Goal: Submit feedback/report problem: Submit feedback/report problem

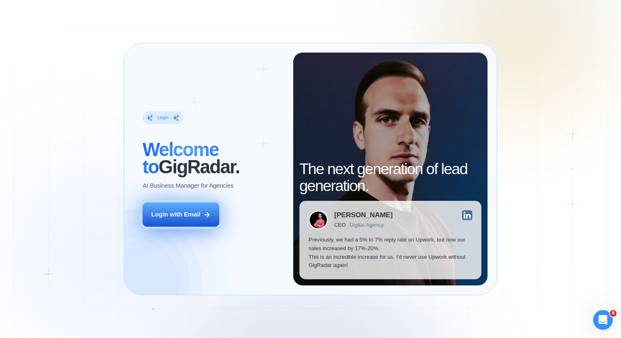
click at [205, 220] on button "Login with Email" at bounding box center [180, 214] width 77 height 24
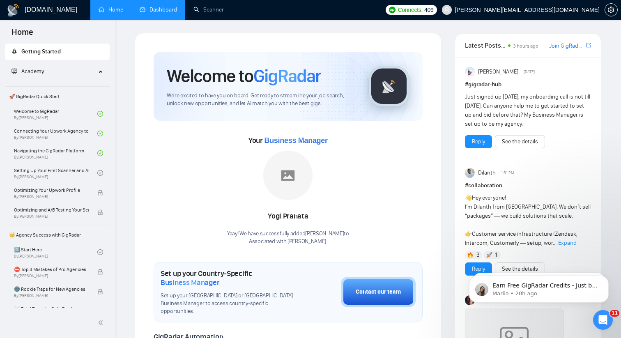
click at [164, 11] on link "Dashboard" at bounding box center [158, 9] width 37 height 7
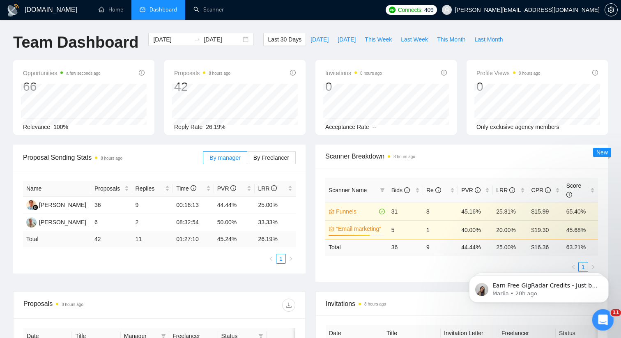
click at [601, 316] on icon "Open Intercom Messenger" at bounding box center [601, 318] width 6 height 7
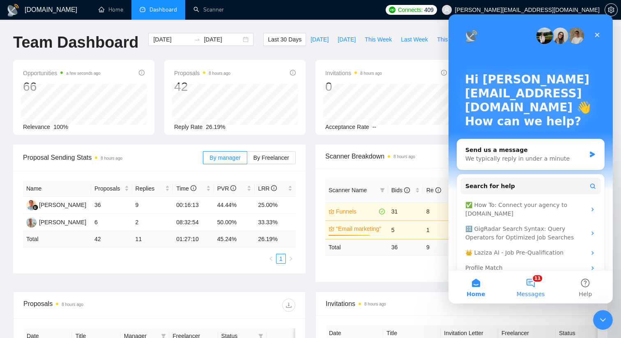
click at [541, 285] on button "11 Messages" at bounding box center [530, 286] width 55 height 33
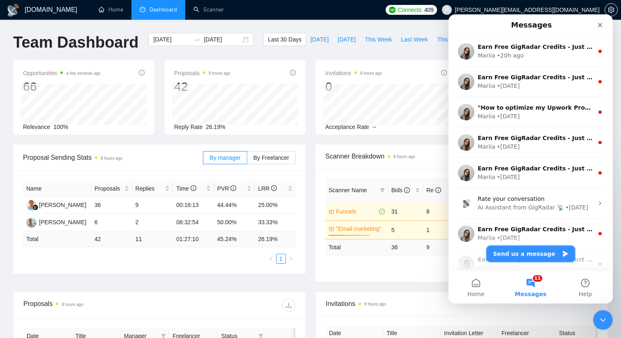
click at [521, 254] on button "Send us a message" at bounding box center [530, 253] width 89 height 16
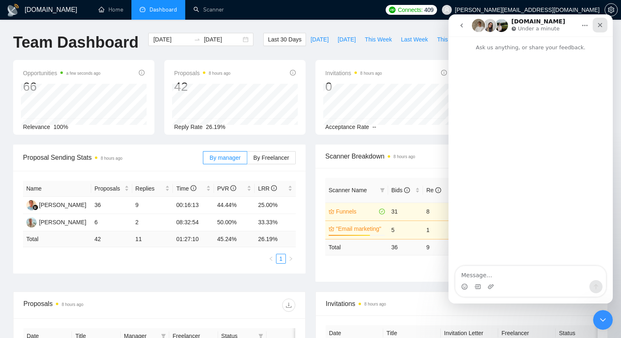
click at [597, 21] on div "Close" at bounding box center [599, 25] width 15 height 15
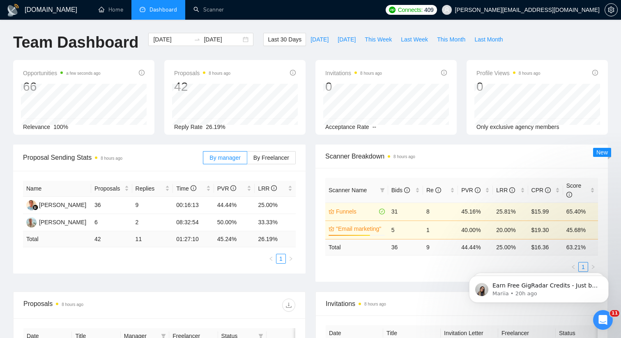
click at [599, 309] on body "Earn Free GigRadar Credits - Just by Sharing Your Story! 💬 Want more credits fo…" at bounding box center [539, 286] width 158 height 51
click at [602, 308] on div "Open Intercom Messenger" at bounding box center [601, 318] width 27 height 27
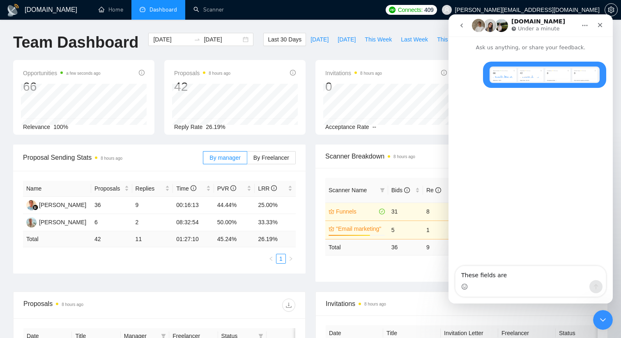
type textarea "These fields are"
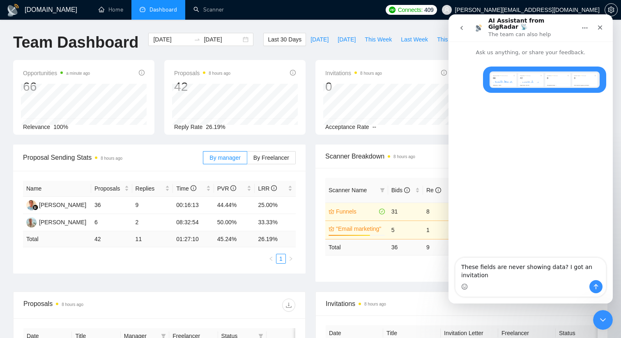
drag, startPoint x: 567, startPoint y: 275, endPoint x: 564, endPoint y: 269, distance: 6.3
click at [564, 269] on textarea "These fields are never showing data? I got an invitation" at bounding box center [530, 269] width 150 height 22
type textarea "These fields are never showing data? I get invitations often"
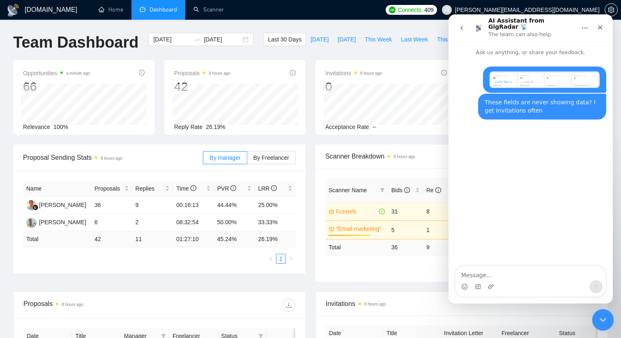
click at [602, 320] on icon "Close Intercom Messenger" at bounding box center [601, 319] width 10 height 10
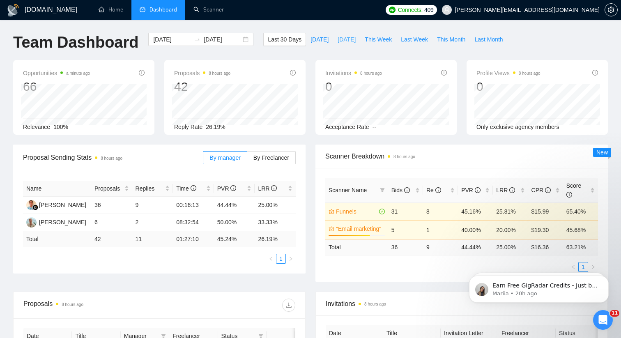
click at [348, 38] on span "Yesterday" at bounding box center [346, 39] width 18 height 9
type input "2025-08-24"
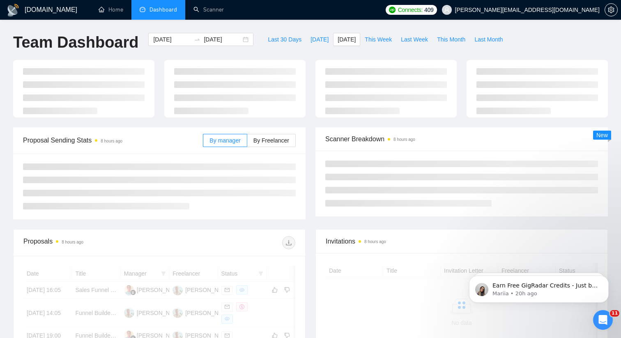
scroll to position [72, 0]
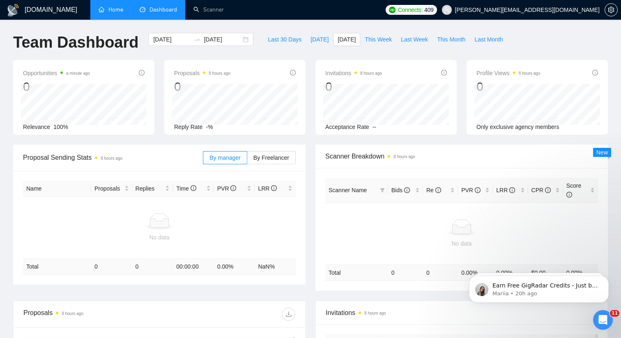
click at [106, 13] on link "Home" at bounding box center [111, 9] width 25 height 7
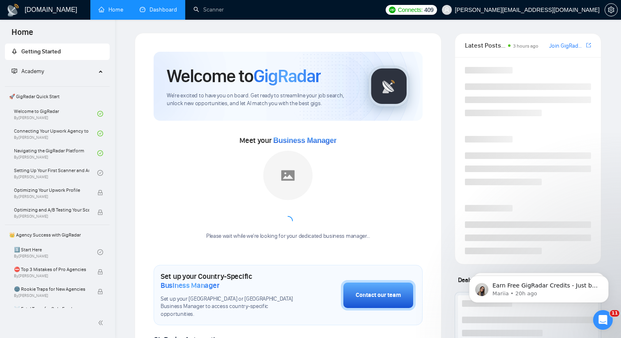
click at [177, 13] on link "Dashboard" at bounding box center [158, 9] width 37 height 7
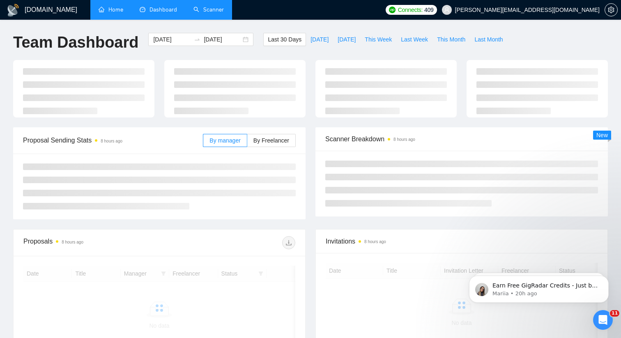
click at [203, 13] on link "Scanner" at bounding box center [208, 9] width 30 height 7
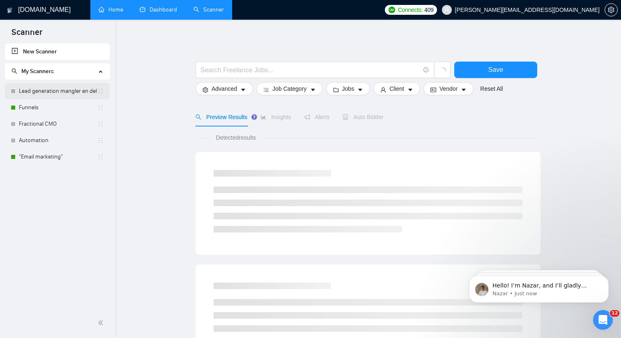
scroll to position [148, 0]
click at [55, 108] on link "Funnels" at bounding box center [58, 107] width 78 height 16
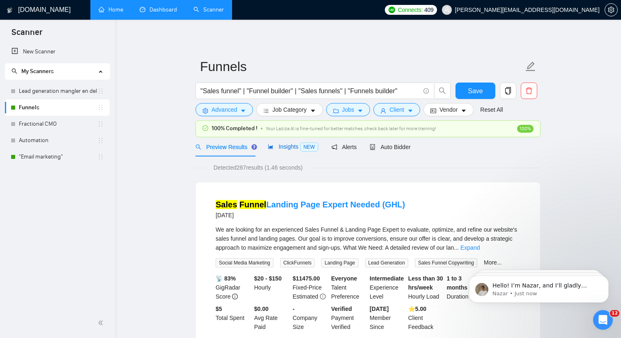
click at [288, 145] on span "Insights NEW" at bounding box center [293, 146] width 50 height 7
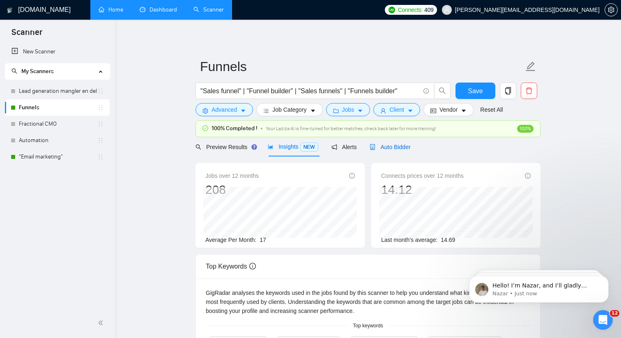
click at [389, 147] on span "Auto Bidder" at bounding box center [389, 147] width 41 height 7
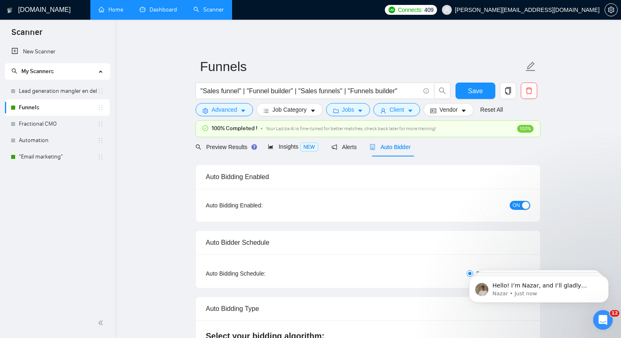
checkbox input "true"
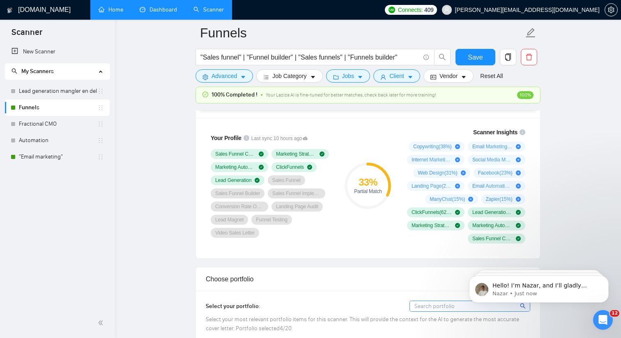
scroll to position [551, 0]
click at [31, 158] on link ""Email marketing"" at bounding box center [58, 157] width 78 height 16
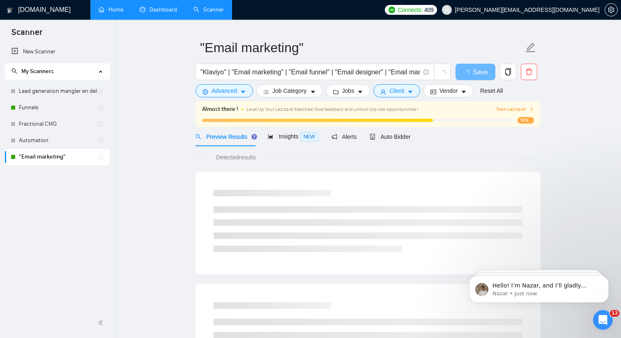
scroll to position [22, 0]
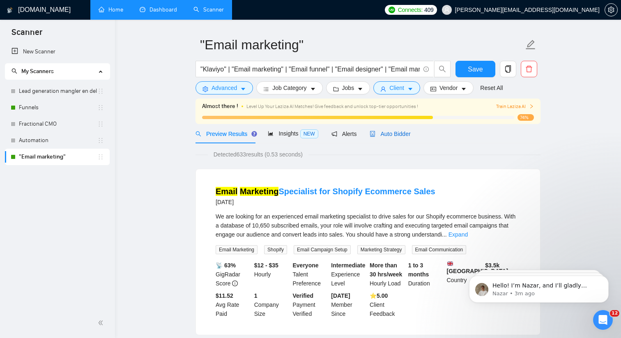
click at [403, 132] on span "Auto Bidder" at bounding box center [389, 134] width 41 height 7
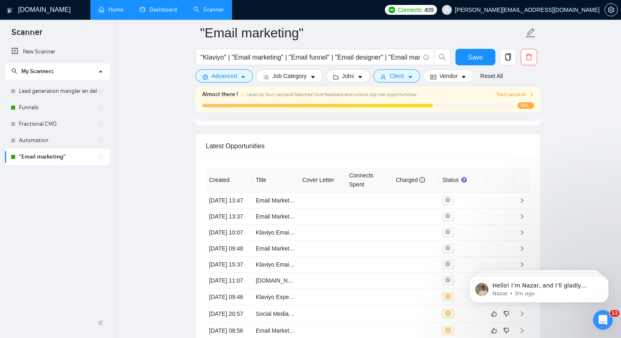
scroll to position [2219, 0]
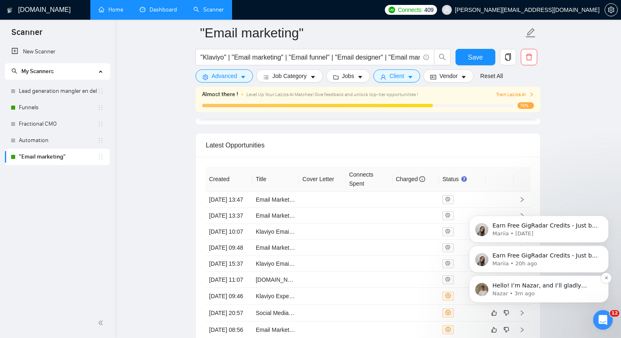
click at [504, 282] on p "Hello! I’m Nazar, and I’ll gladly support you with your request 😊 Please allow …" at bounding box center [545, 286] width 106 height 8
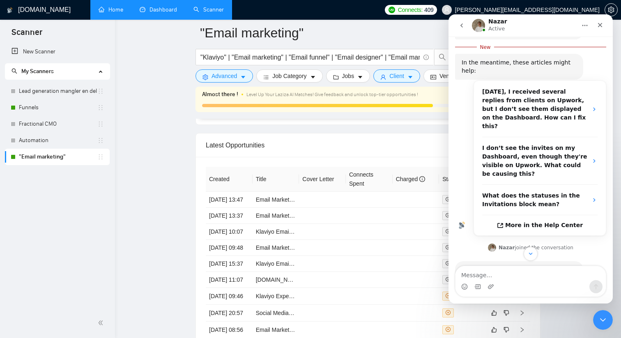
scroll to position [161, 0]
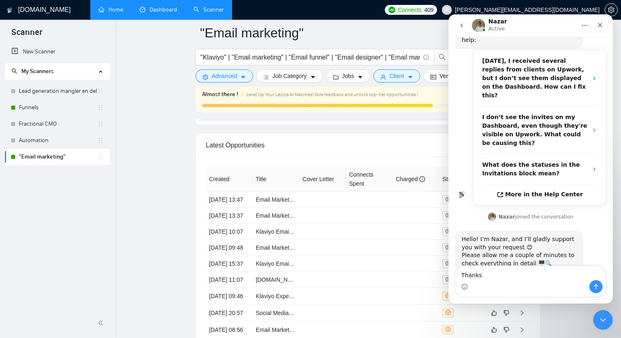
type textarea "Thanks!"
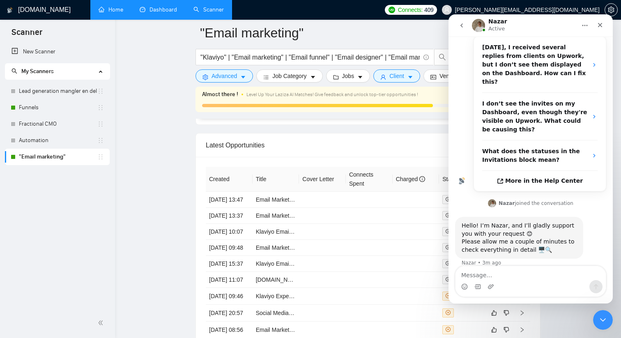
scroll to position [172, 0]
